Goal: Leave review/rating

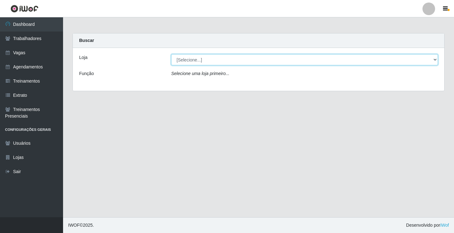
click at [181, 61] on select "[Selecione...] Edilicya Supermercado" at bounding box center [304, 59] width 267 height 11
select select "460"
click at [171, 54] on select "[Selecione...] Edilicya Supermercado" at bounding box center [304, 59] width 267 height 11
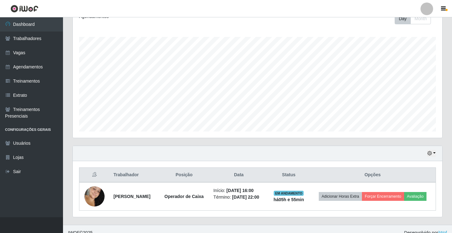
scroll to position [95, 0]
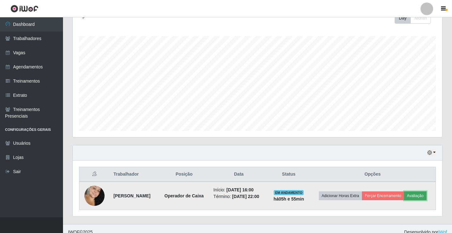
click at [422, 198] on button "Avaliação" at bounding box center [415, 195] width 22 height 9
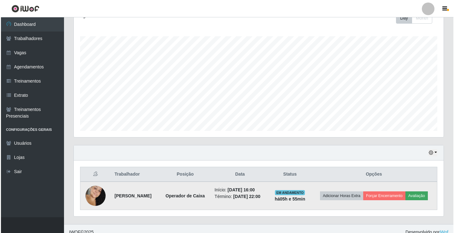
scroll to position [131, 366]
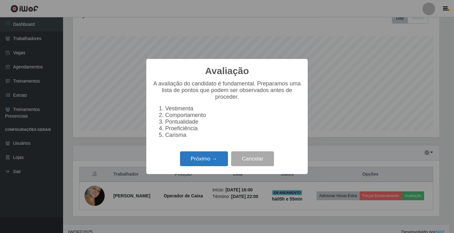
click at [222, 162] on button "Próximo →" at bounding box center [204, 158] width 48 height 15
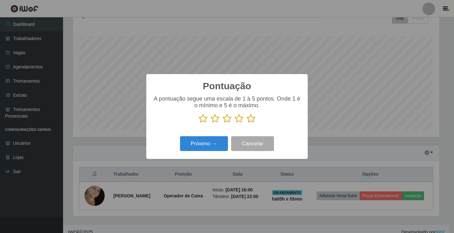
scroll to position [314984, 314749]
click at [250, 118] on icon at bounding box center [250, 118] width 9 height 9
click at [246, 123] on input "radio" at bounding box center [246, 123] width 0 height 0
click at [214, 140] on button "Próximo →" at bounding box center [204, 143] width 48 height 15
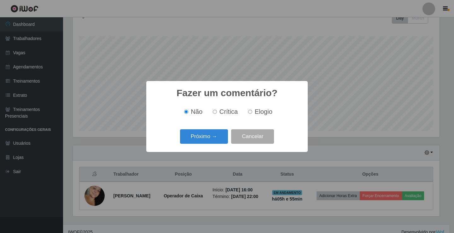
click at [214, 140] on button "Próximo →" at bounding box center [204, 136] width 48 height 15
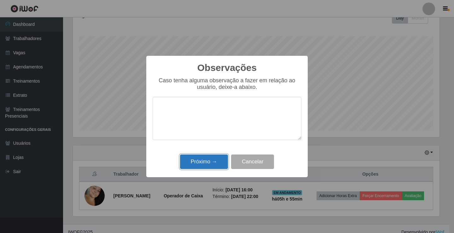
click at [206, 165] on button "Próximo →" at bounding box center [204, 161] width 48 height 15
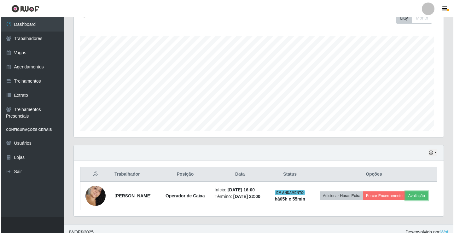
scroll to position [131, 370]
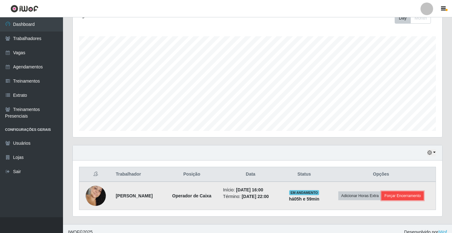
click at [403, 196] on button "Forçar Encerramento" at bounding box center [403, 195] width 42 height 9
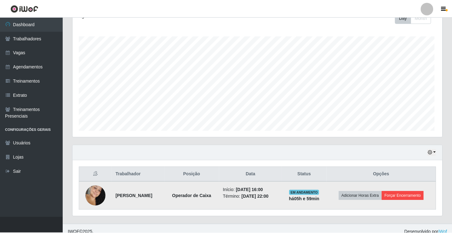
scroll to position [131, 366]
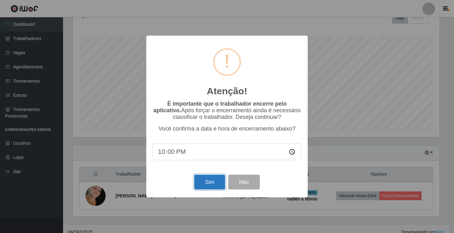
click at [206, 187] on button "Sim" at bounding box center [209, 182] width 31 height 15
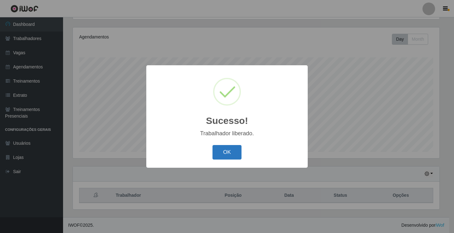
click at [228, 156] on button "OK" at bounding box center [226, 152] width 29 height 15
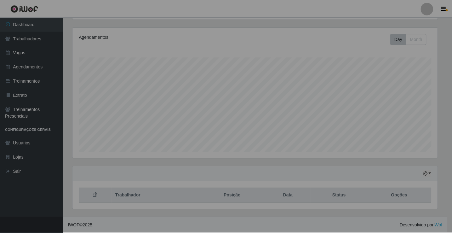
scroll to position [131, 370]
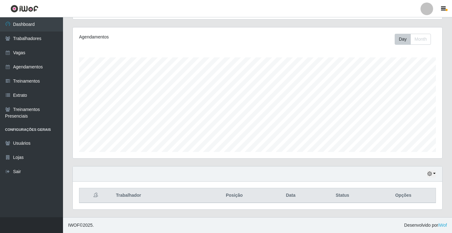
click at [436, 176] on div "Hoje 1 dia 3 dias 1 Semana Não encerrados" at bounding box center [258, 173] width 370 height 15
click at [434, 172] on button "button" at bounding box center [431, 173] width 9 height 7
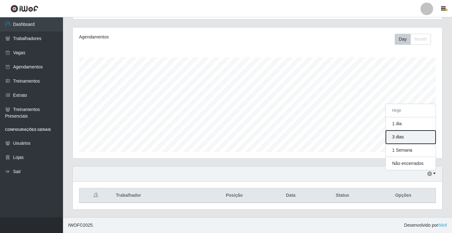
click at [404, 134] on button "3 dias" at bounding box center [411, 136] width 50 height 13
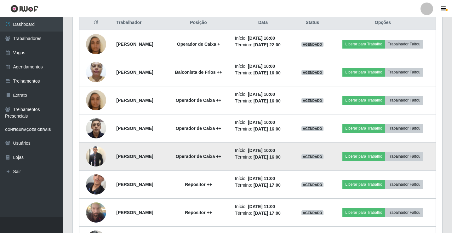
scroll to position [231, 0]
